Goal: Task Accomplishment & Management: Complete application form

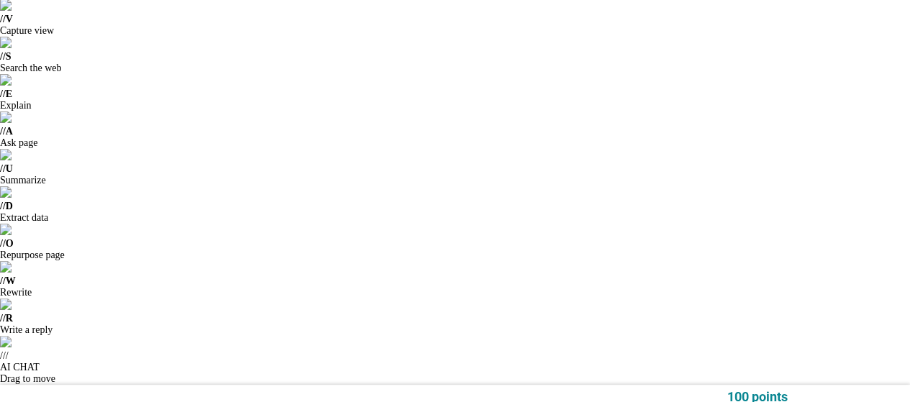
scroll to position [72, 0]
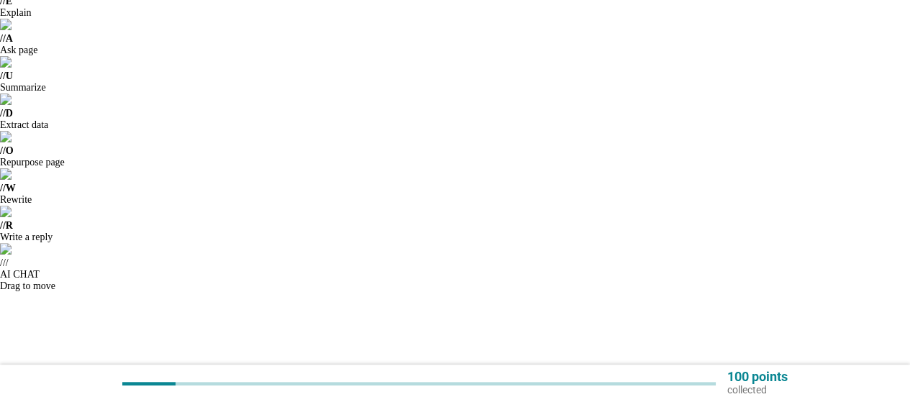
scroll to position [144, 0]
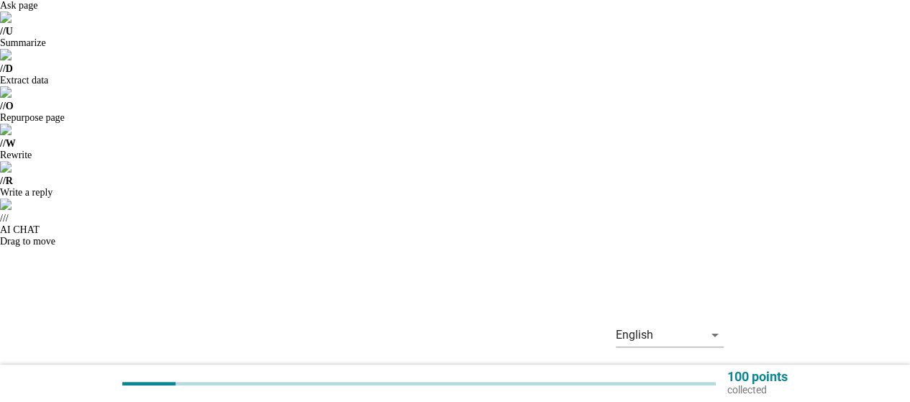
scroll to position [216, 0]
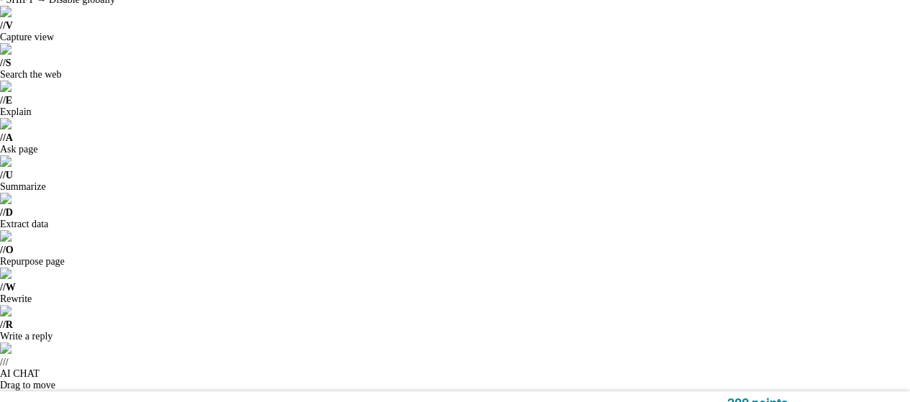
scroll to position [72, 0]
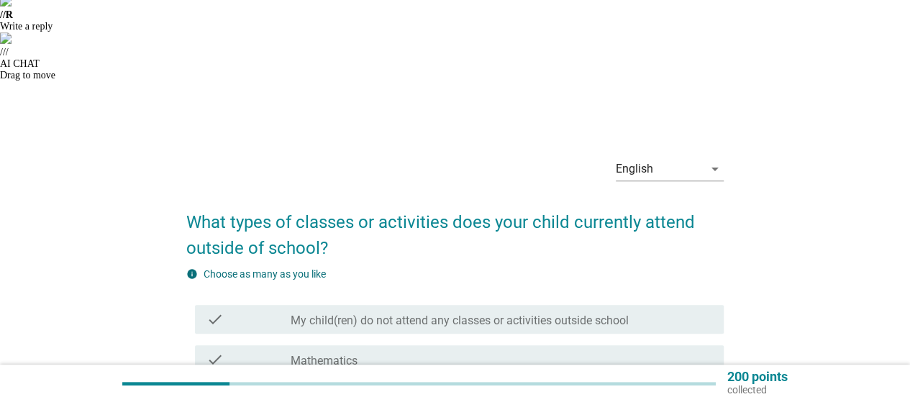
scroll to position [424, 0]
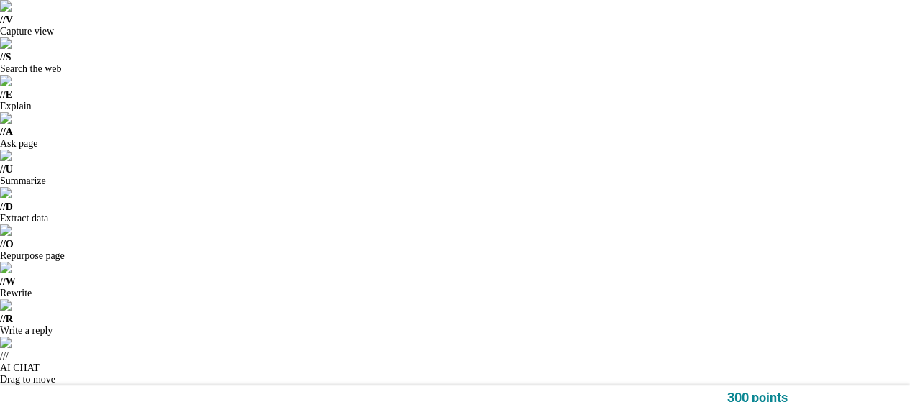
scroll to position [72, 0]
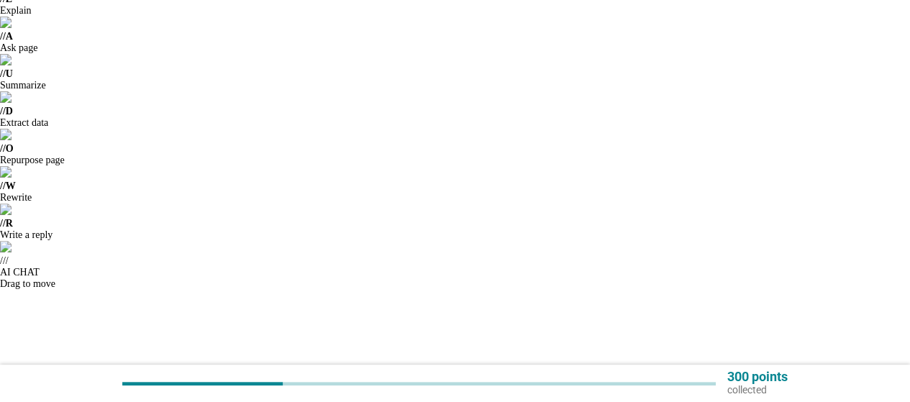
scroll to position [216, 0]
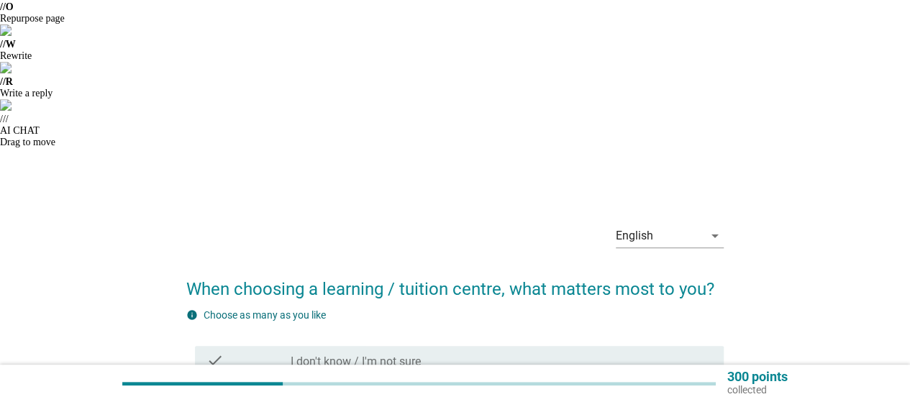
scroll to position [360, 0]
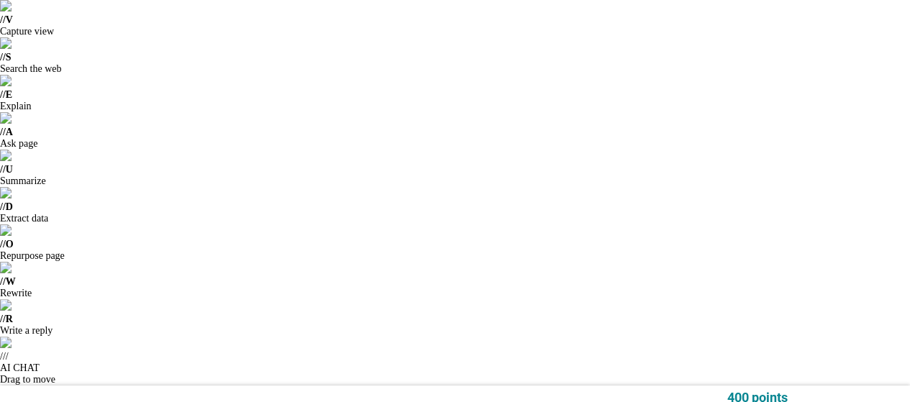
scroll to position [72, 0]
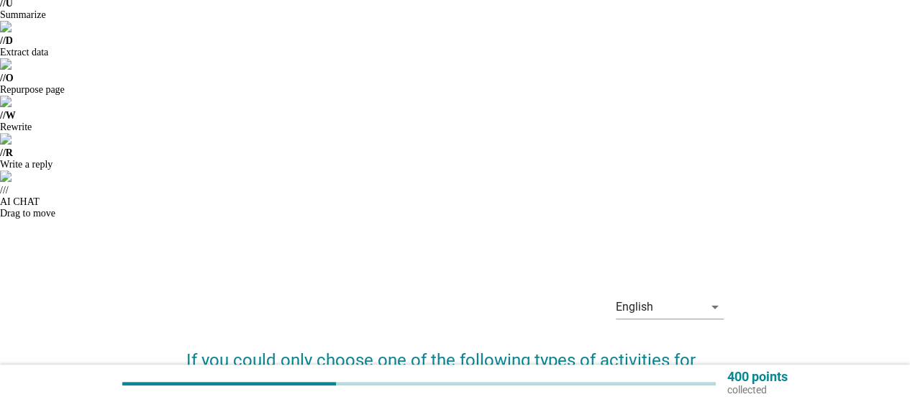
scroll to position [216, 0]
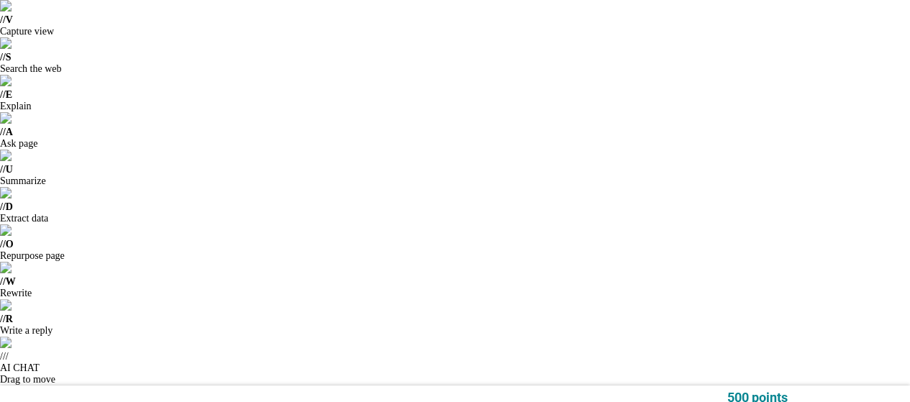
scroll to position [72, 0]
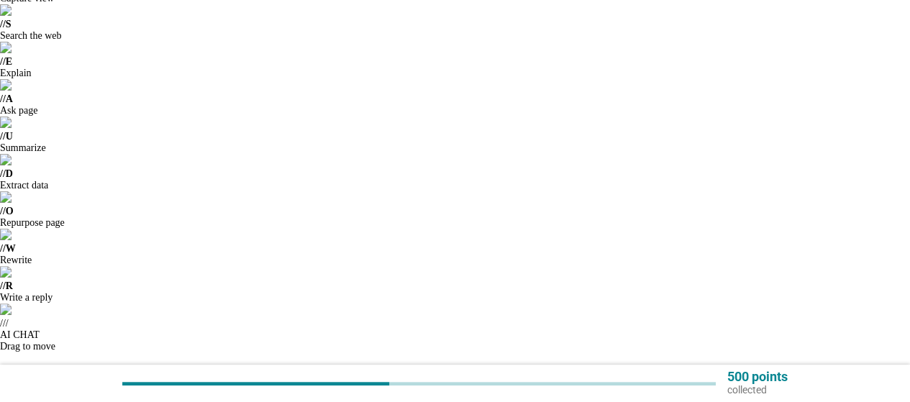
scroll to position [176, 0]
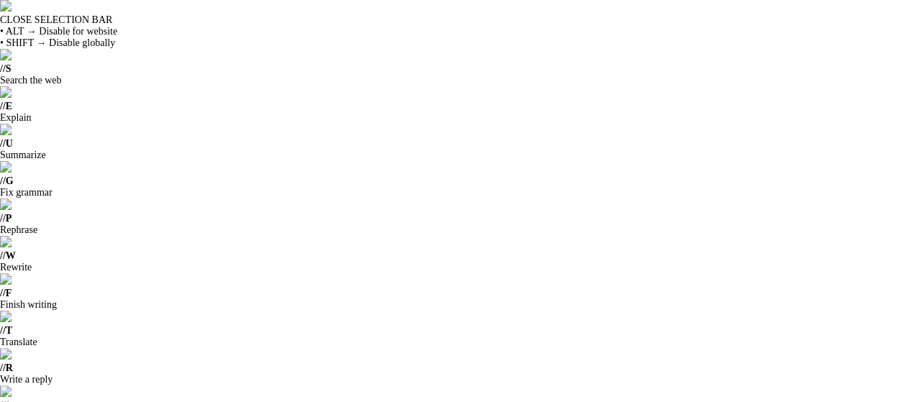
drag, startPoint x: 527, startPoint y: 134, endPoint x: 258, endPoint y: 162, distance: 270.5
copy h2 "[PERSON_NAME]’s learning approach"
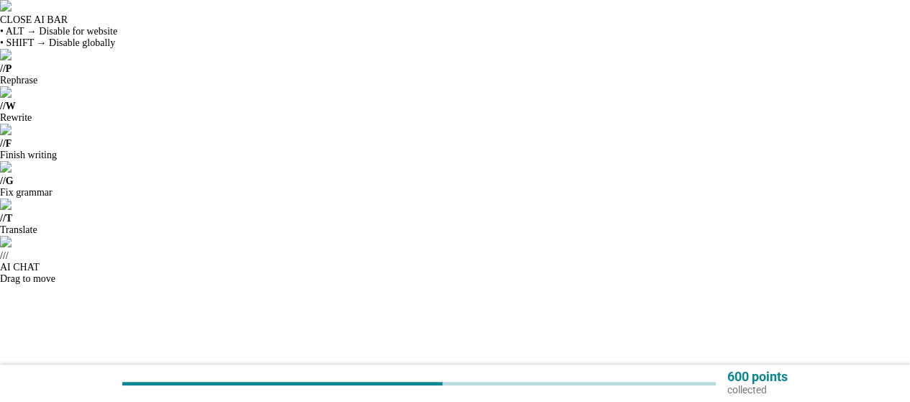
paste textarea "provide personalized support"
type textarea "provide personalized support"
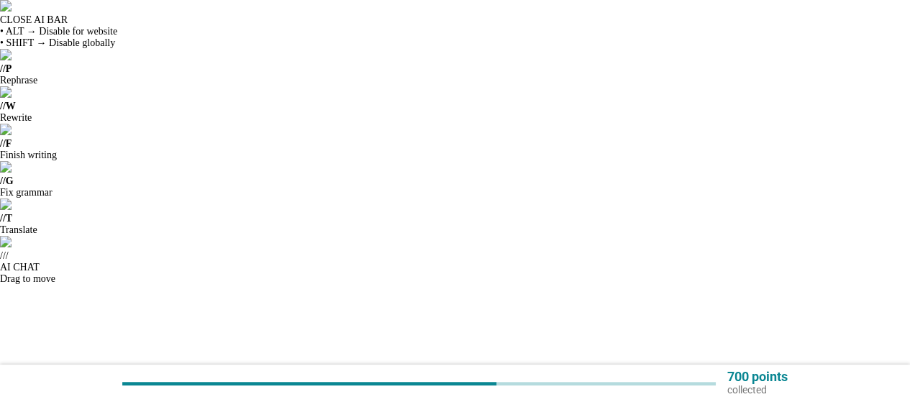
type textarea "The learning style suitable to children"
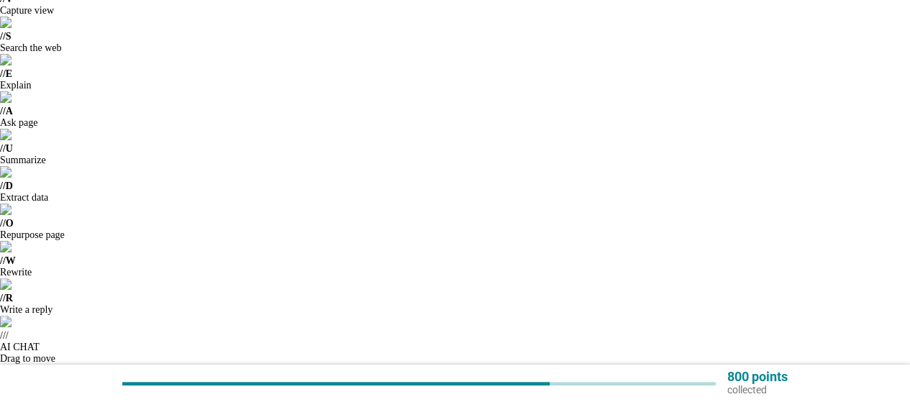
scroll to position [144, 0]
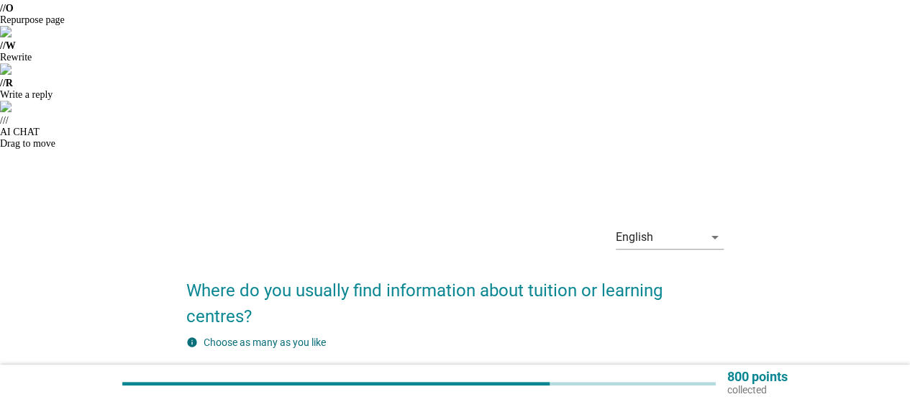
scroll to position [288, 0]
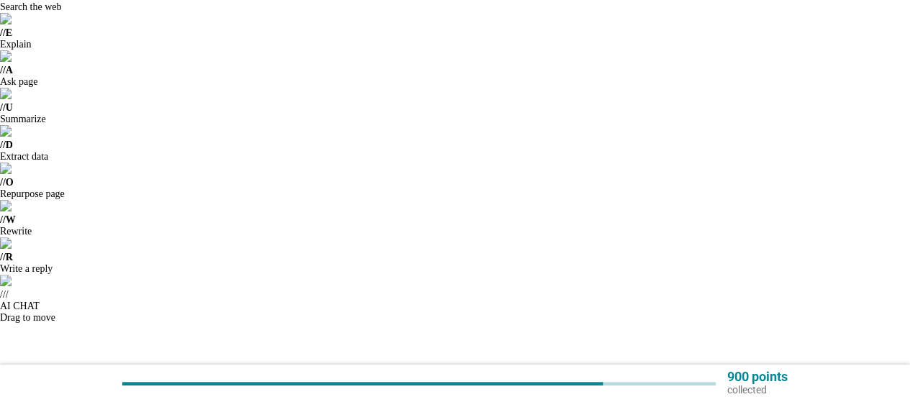
scroll to position [144, 0]
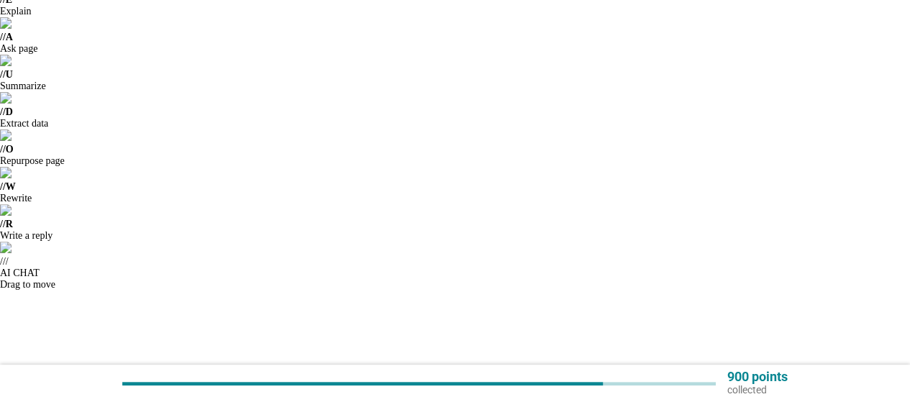
scroll to position [0, 0]
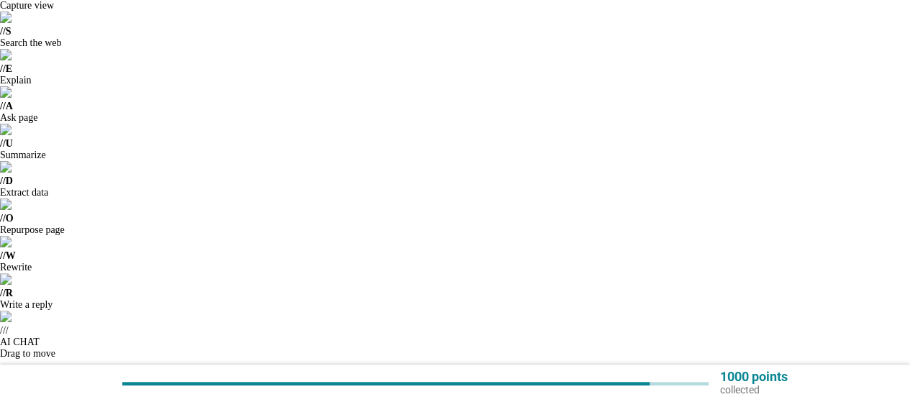
scroll to position [144, 0]
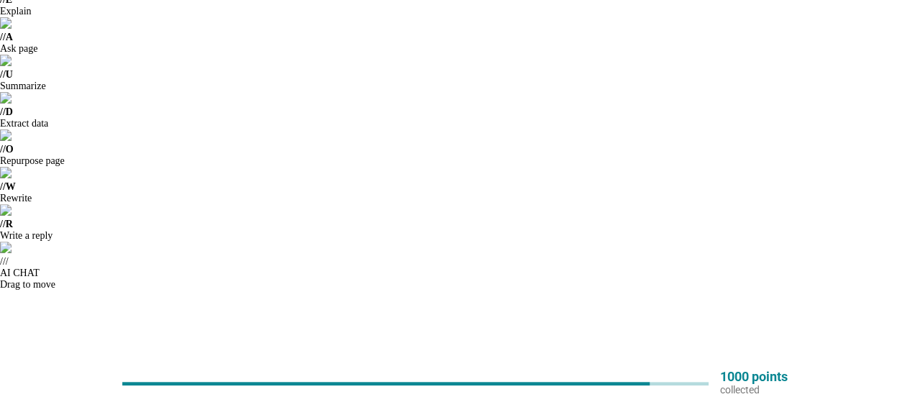
drag, startPoint x: 664, startPoint y: 304, endPoint x: 670, endPoint y: 313, distance: 10.8
